Goal: Find contact information: Find contact information

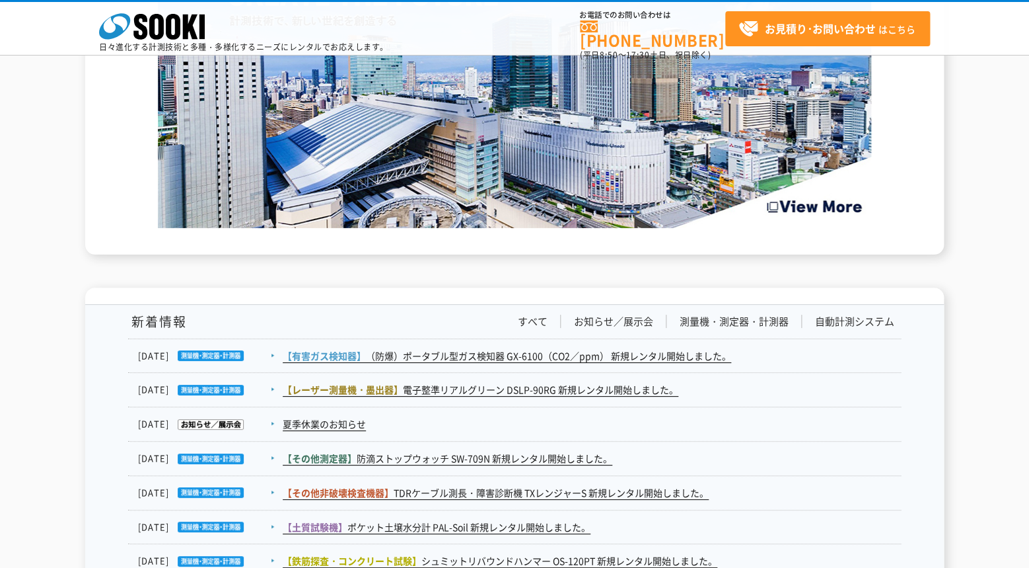
scroll to position [2199, 0]
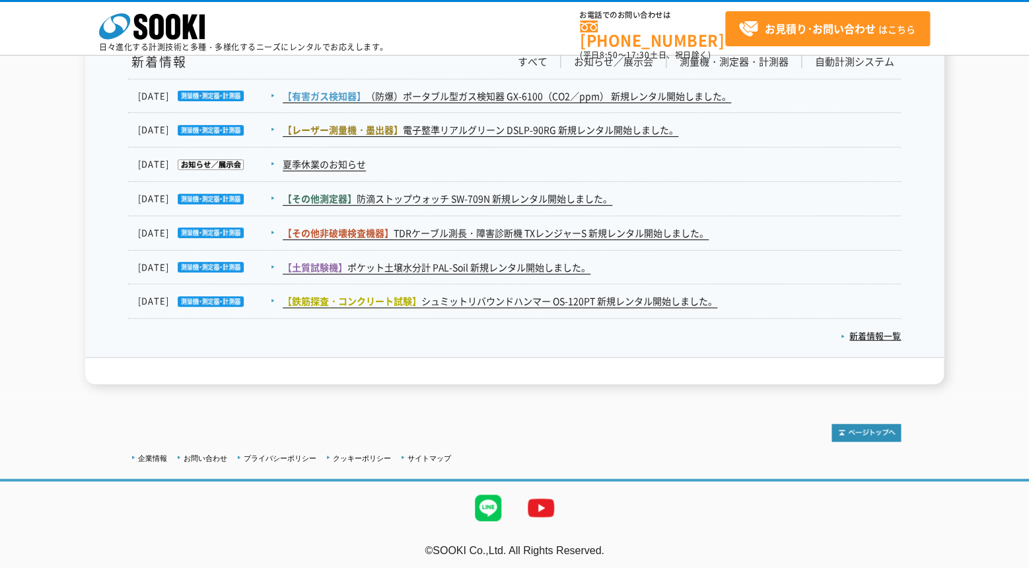
click at [444, 547] on address "©SOOKI Co.,Ltd. All Rights Reserved." at bounding box center [514, 551] width 1029 height 14
drag, startPoint x: 444, startPoint y: 547, endPoint x: 503, endPoint y: 550, distance: 59.6
click at [498, 551] on address "©SOOKI Co.,Ltd. All Rights Reserved." at bounding box center [514, 551] width 1029 height 14
click at [507, 548] on address "©SOOKI Co.,Ltd. All Rights Reserved." at bounding box center [514, 551] width 1029 height 14
copy address "SOOKI Co.,Ltd."
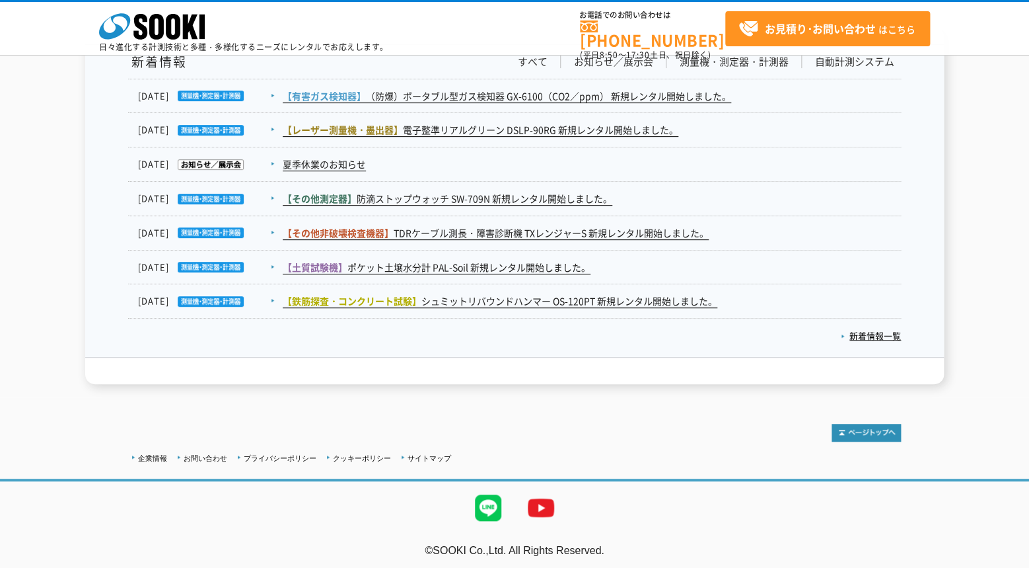
click at [490, 451] on div "企業情報 お問い合わせ プライバシーポリシー クッキーポリシー サイトマップ" at bounding box center [514, 456] width 773 height 17
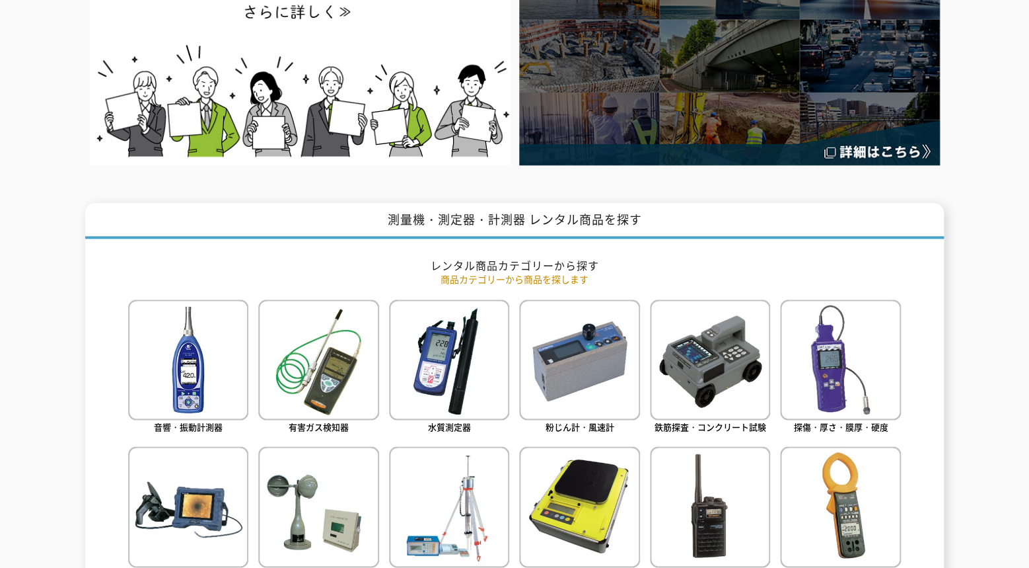
scroll to position [0, 0]
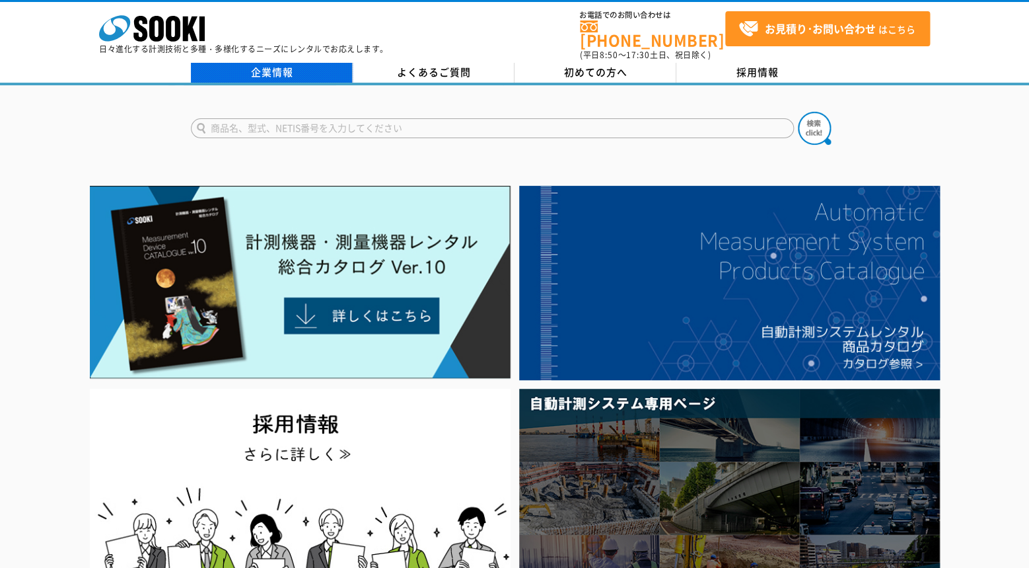
click at [303, 63] on link "企業情報" at bounding box center [272, 73] width 162 height 20
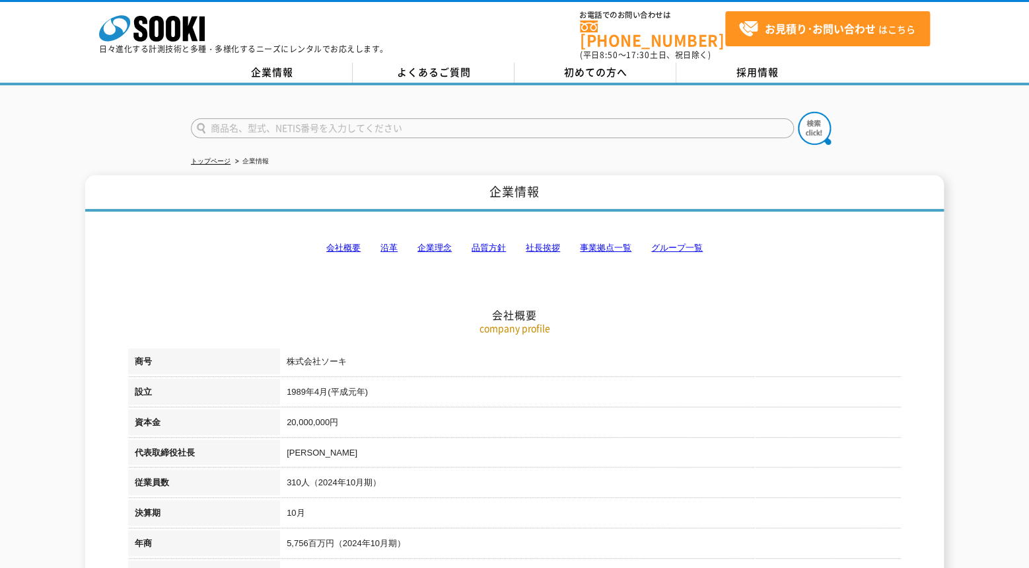
click at [595, 242] on link "事業拠点一覧" at bounding box center [606, 247] width 52 height 10
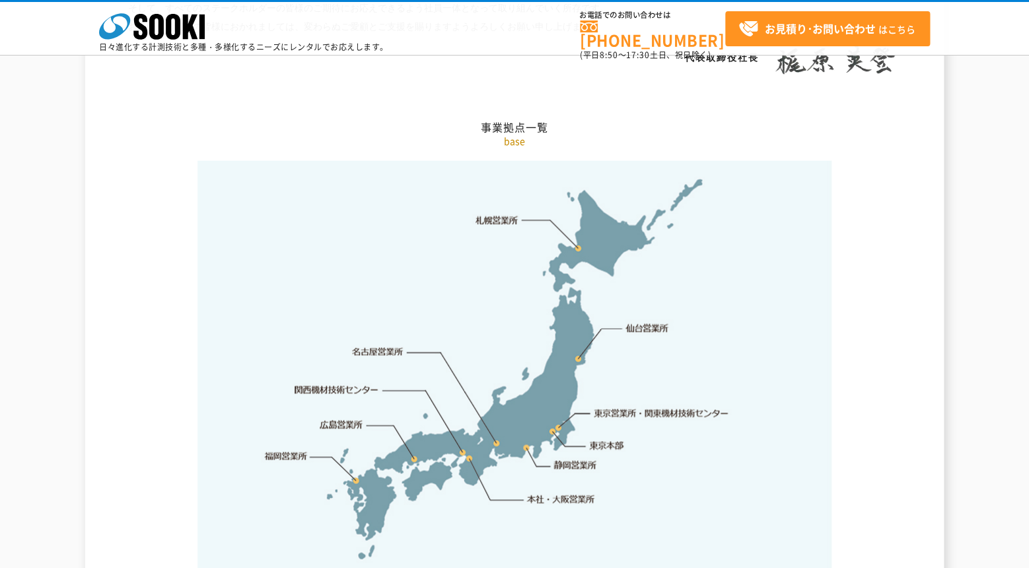
scroll to position [2655, 0]
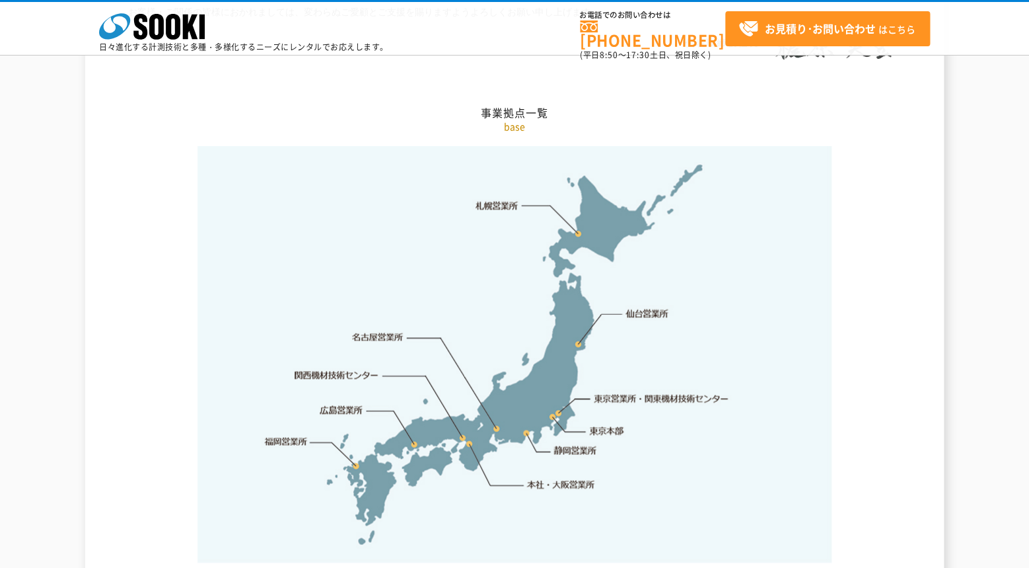
click at [540, 477] on link "本社・大阪営業所" at bounding box center [560, 483] width 69 height 13
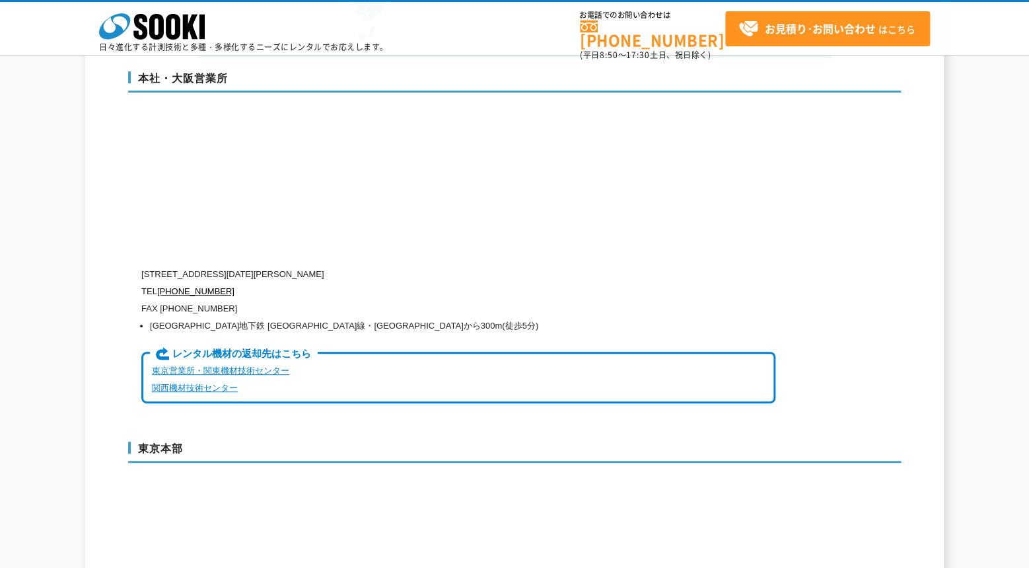
scroll to position [3188, 0]
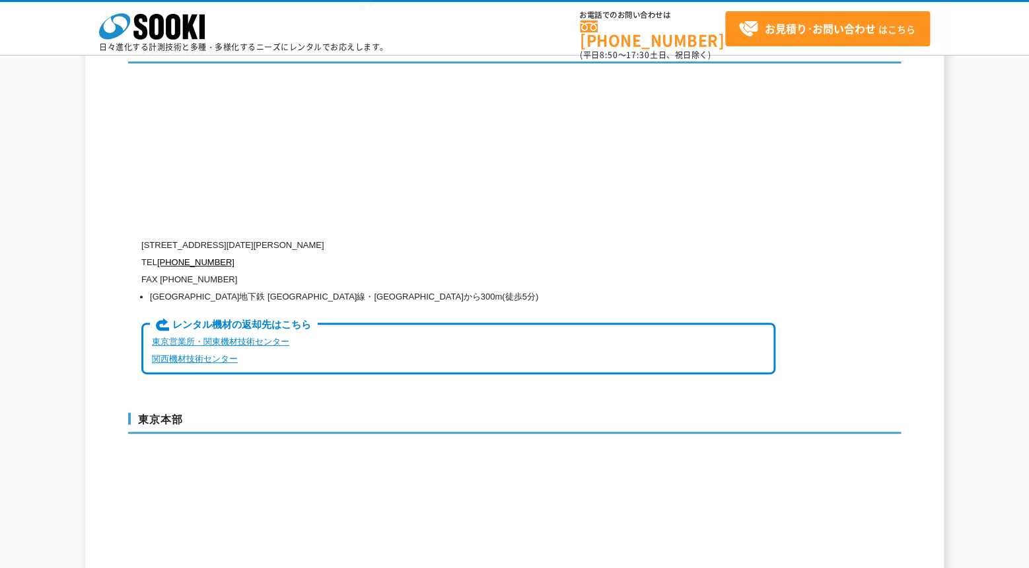
drag, startPoint x: 143, startPoint y: 215, endPoint x: 438, endPoint y: 219, distance: 295.3
click at [438, 237] on p "〒550-0005 大阪府大阪市西区西本町1-15-10 辰野西本町ビル13階" at bounding box center [458, 245] width 634 height 17
copy p "〒550-0005 大阪府大阪市西区西本町1-15-10 辰野西本町ビル13階"
